Goal: Task Accomplishment & Management: Use online tool/utility

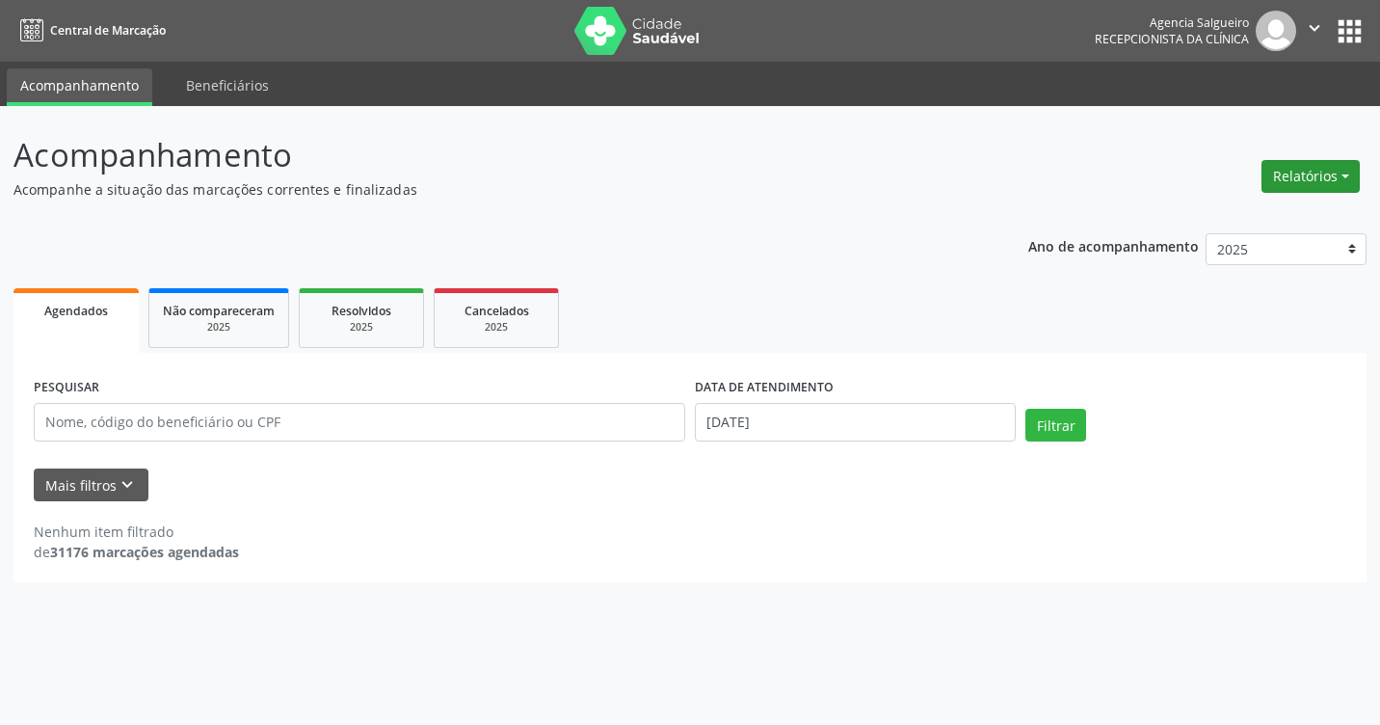
click at [1344, 175] on button "Relatórios" at bounding box center [1311, 176] width 98 height 33
click at [1247, 224] on link "Agendamentos" at bounding box center [1257, 217] width 207 height 27
select select "8"
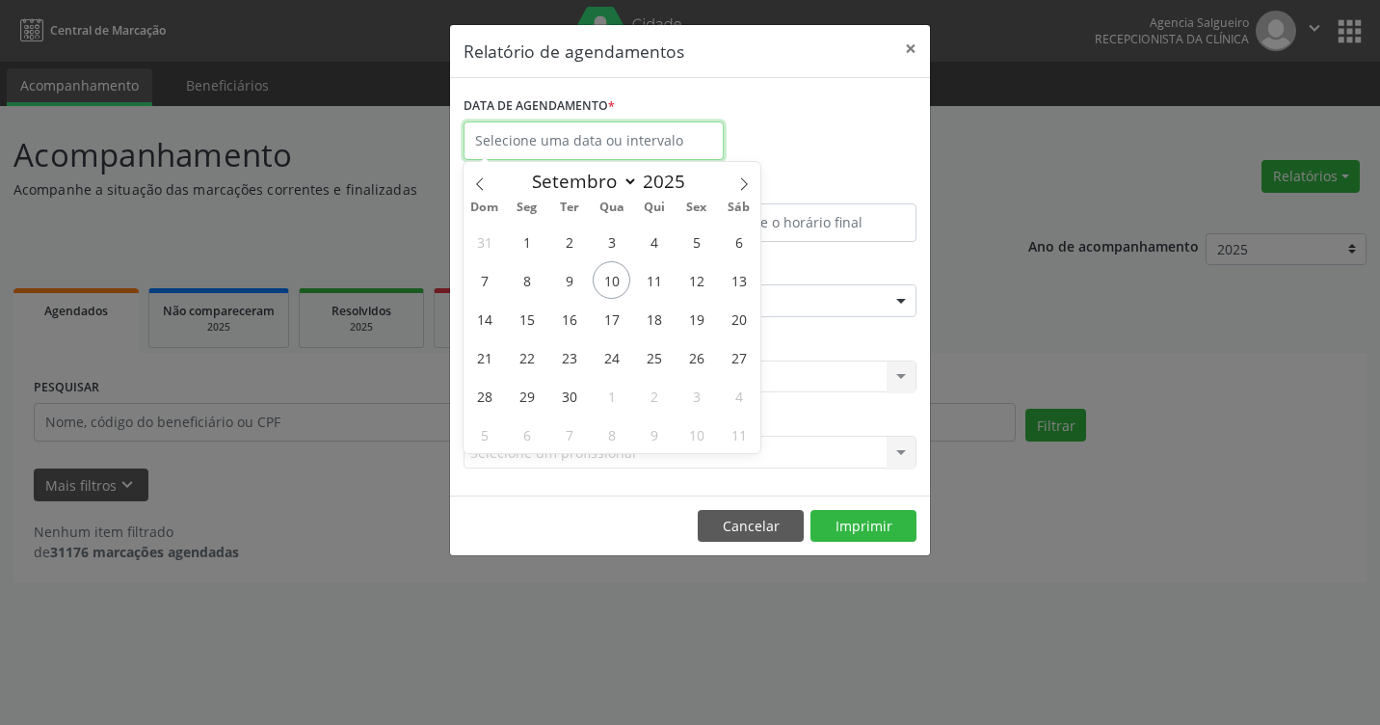
click at [585, 143] on input "text" at bounding box center [594, 140] width 260 height 39
click at [614, 279] on span "10" at bounding box center [612, 280] width 38 height 38
type input "[DATE]"
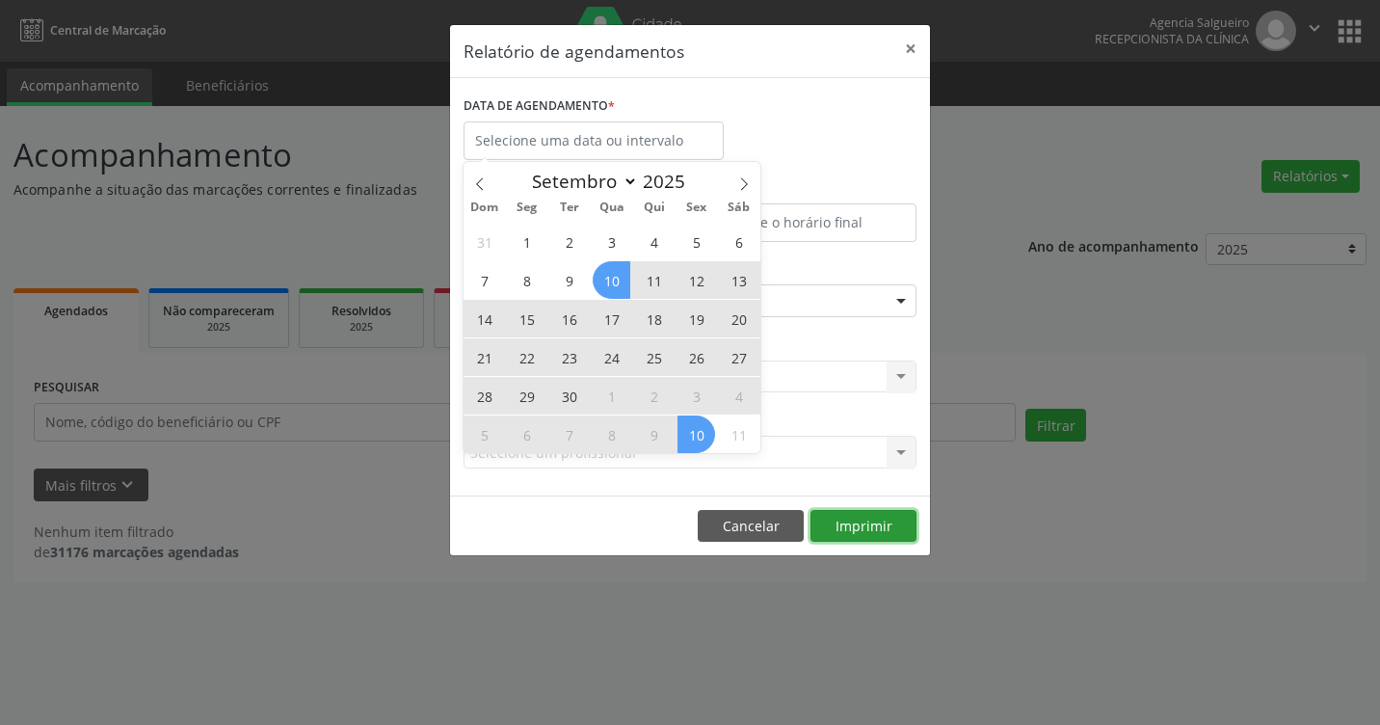
click at [868, 519] on button "Imprimir" at bounding box center [864, 526] width 106 height 33
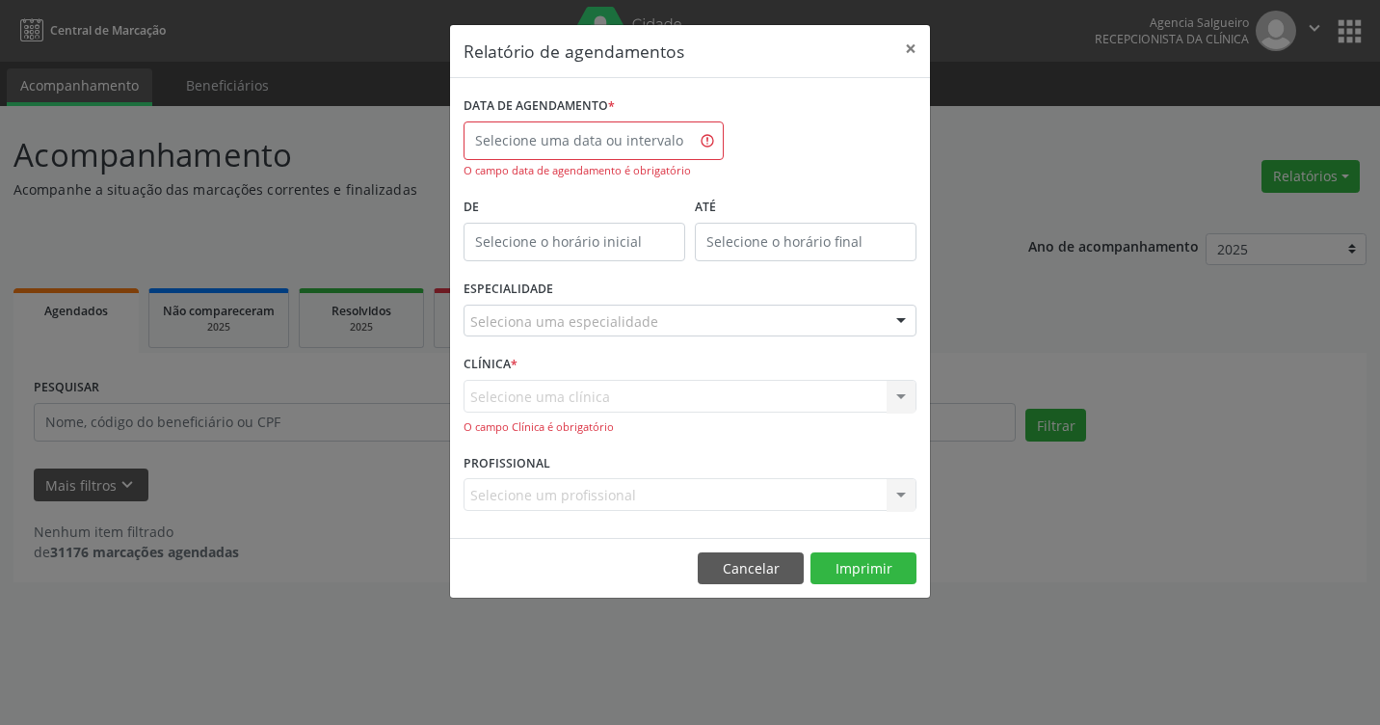
click at [902, 318] on div at bounding box center [901, 322] width 29 height 33
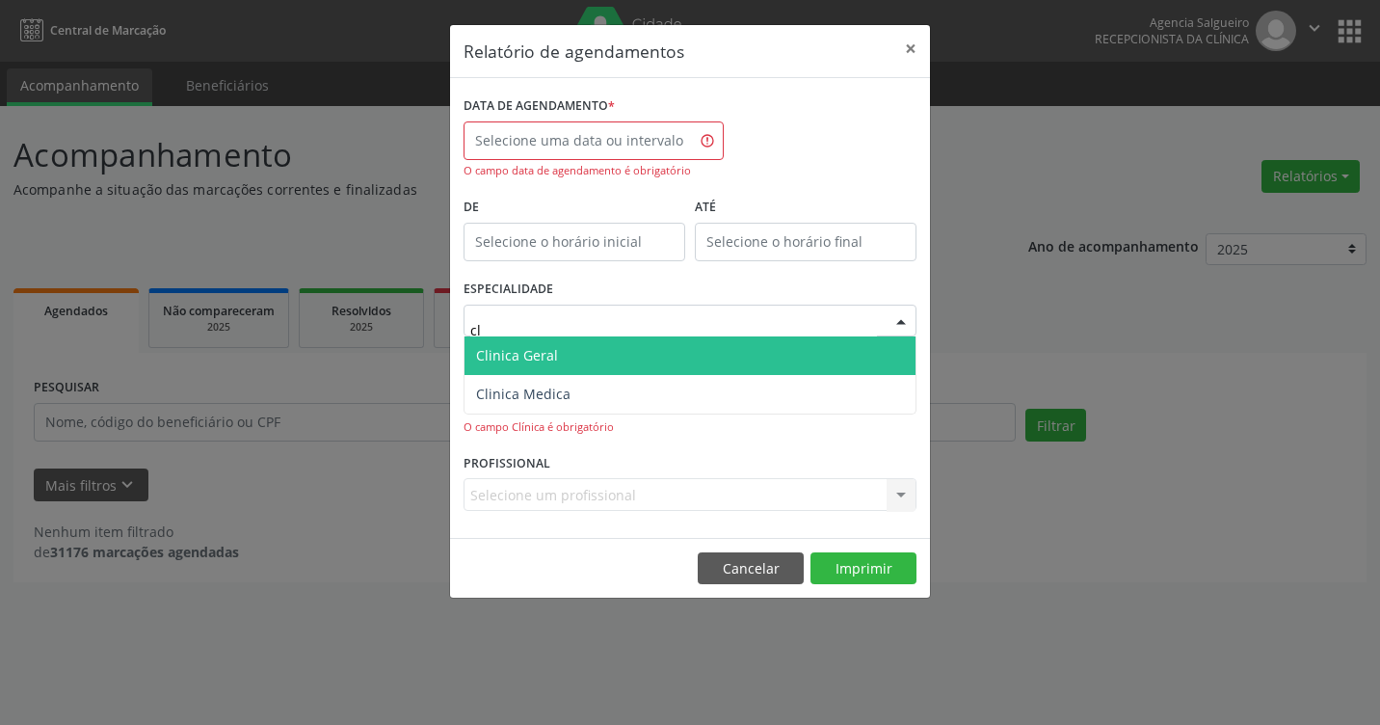
type input "cli"
click at [606, 367] on span "Clinica Geral" at bounding box center [690, 355] width 451 height 39
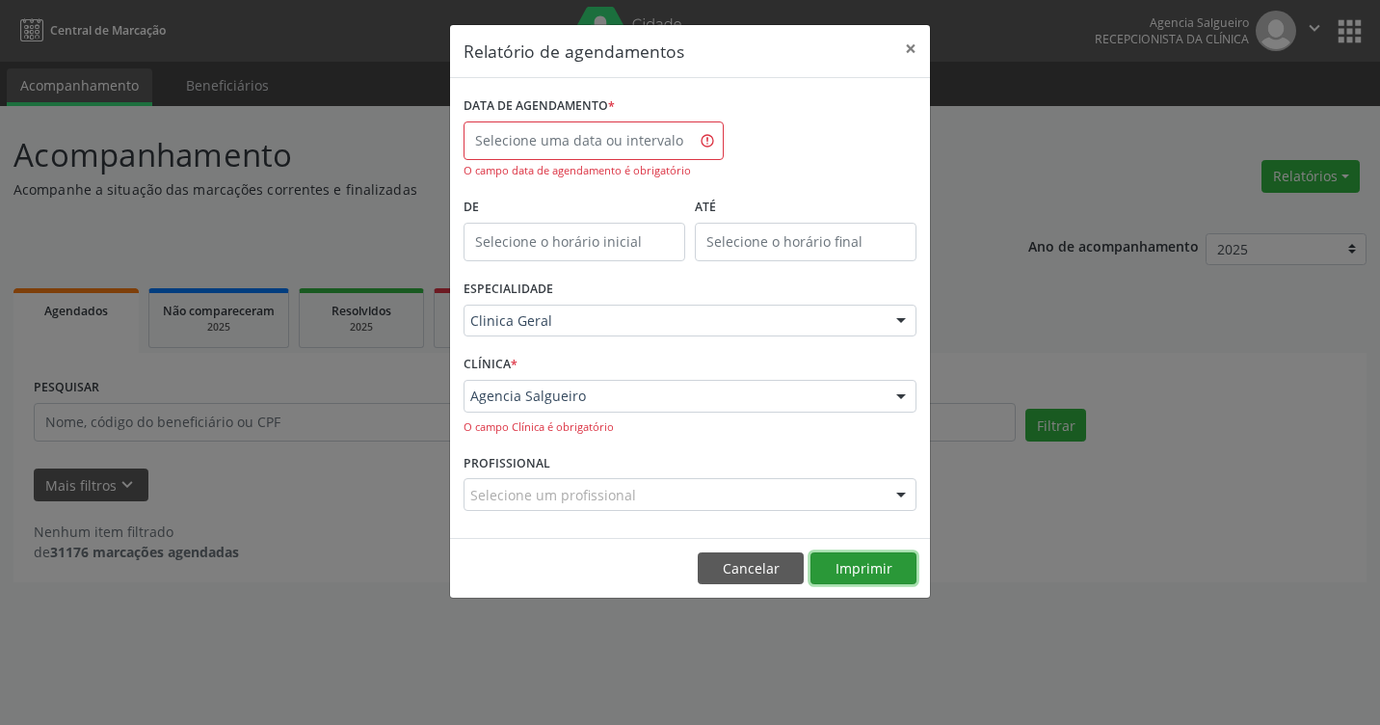
click at [874, 566] on button "Imprimir" at bounding box center [864, 568] width 106 height 33
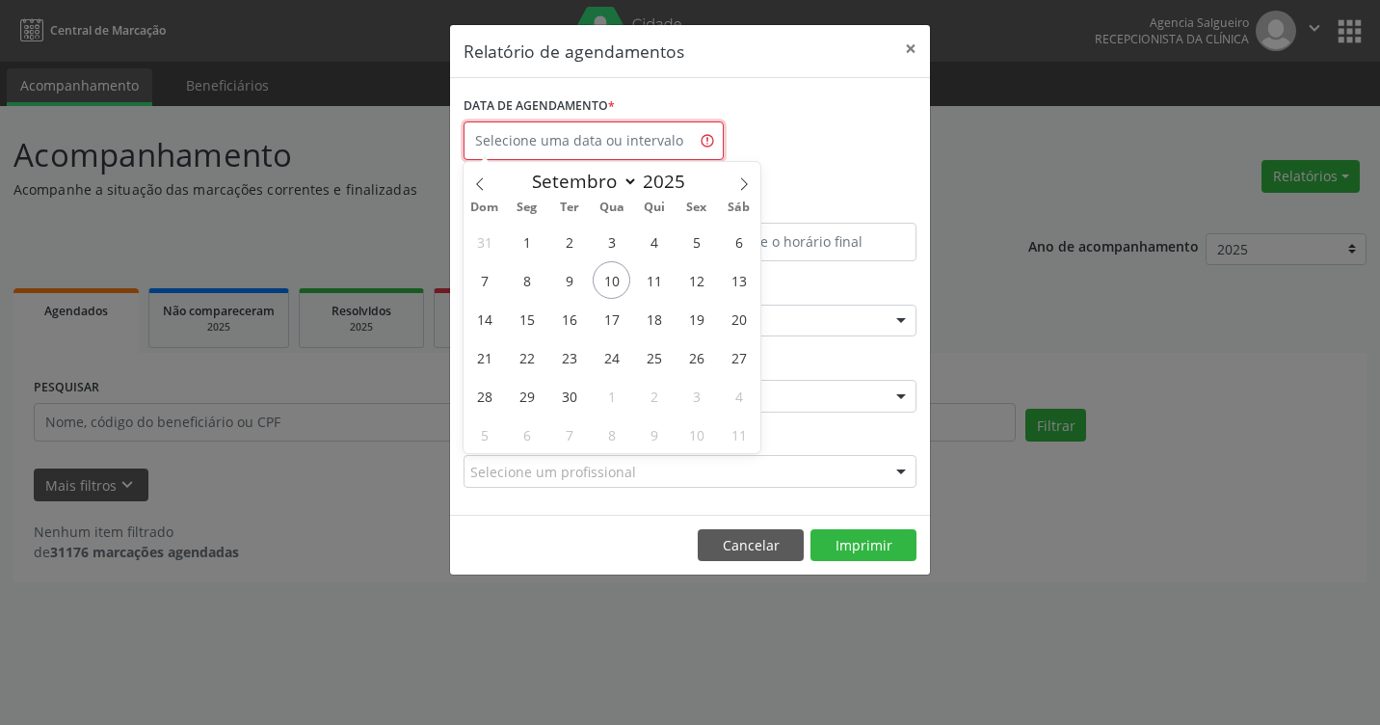
click at [552, 141] on input "text" at bounding box center [594, 140] width 260 height 39
click at [614, 285] on span "10" at bounding box center [612, 280] width 38 height 38
type input "[DATE]"
click at [614, 285] on span "10" at bounding box center [612, 280] width 38 height 38
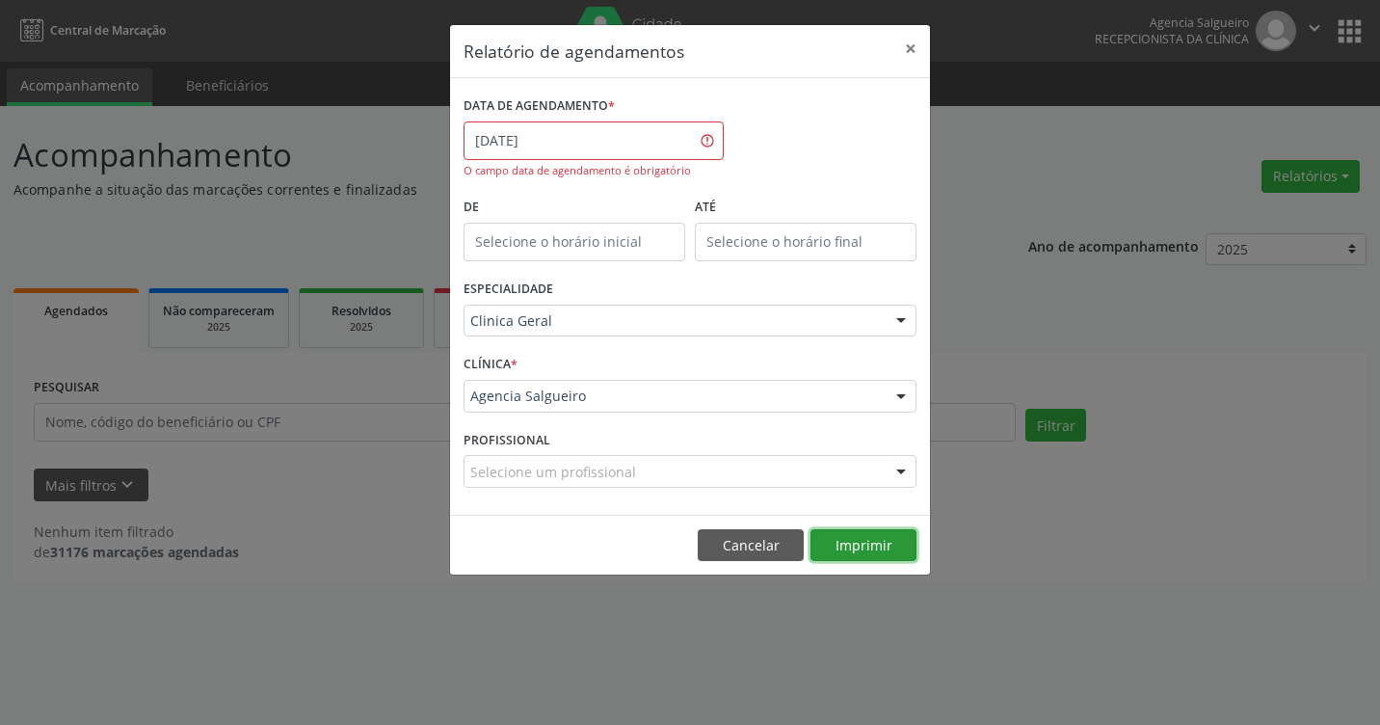
click at [850, 547] on button "Imprimir" at bounding box center [864, 545] width 106 height 33
